Goal: Task Accomplishment & Management: Manage account settings

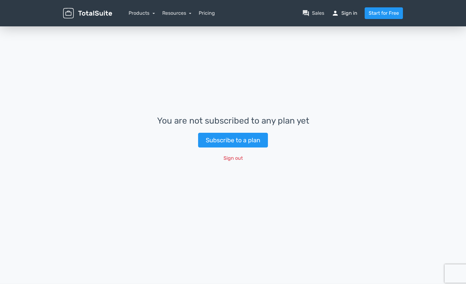
click at [349, 16] on link "person Sign in" at bounding box center [345, 12] width 26 height 7
drag, startPoint x: 230, startPoint y: 159, endPoint x: 283, endPoint y: 154, distance: 53.5
click at [230, 159] on button "Sign out" at bounding box center [232, 158] width 27 height 12
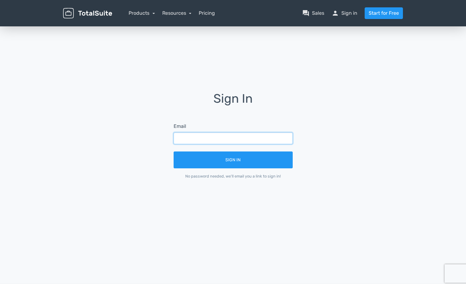
click at [250, 141] on input "text" at bounding box center [233, 138] width 119 height 12
type input "michael.chien.gi@fujifilm.com"
click at [174, 151] on button "Sign In" at bounding box center [233, 159] width 119 height 17
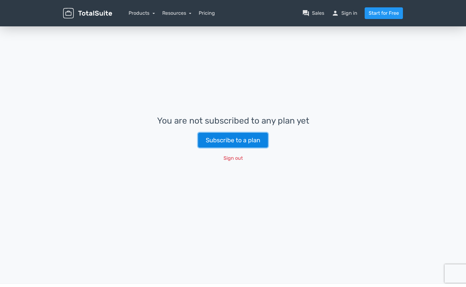
click at [246, 140] on link "Subscribe to a plan" at bounding box center [233, 140] width 70 height 15
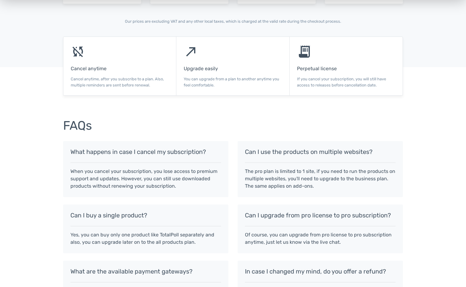
scroll to position [525, 0]
